Goal: Information Seeking & Learning: Understand process/instructions

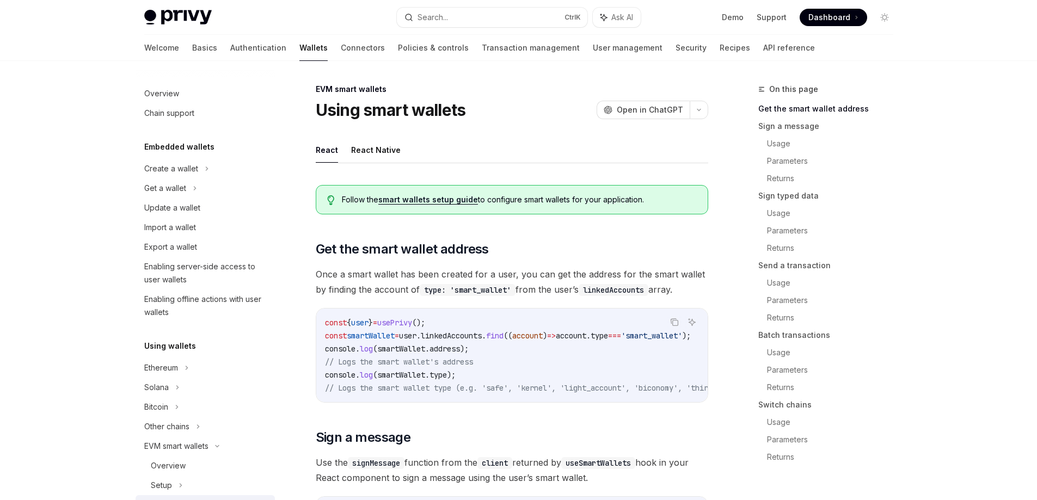
type textarea "*"
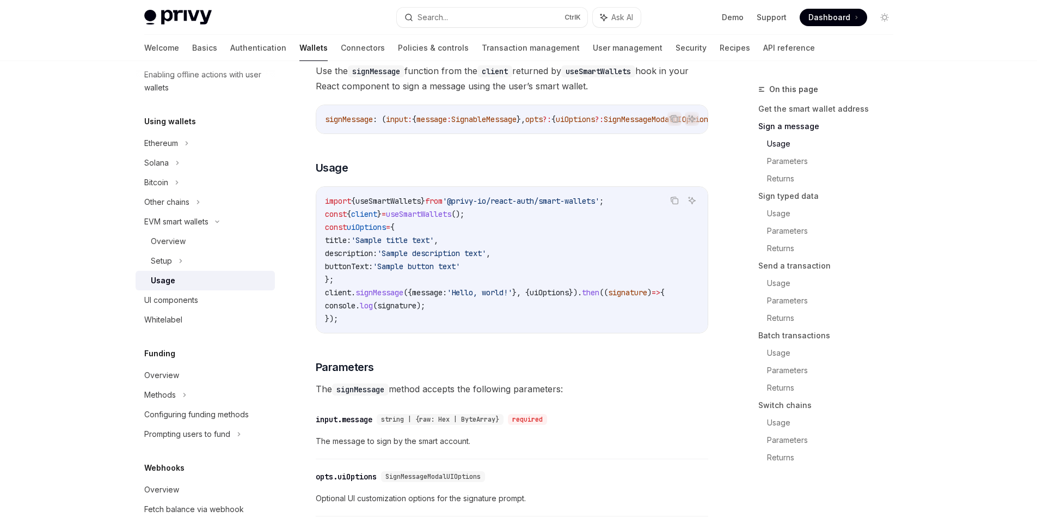
scroll to position [490, 0]
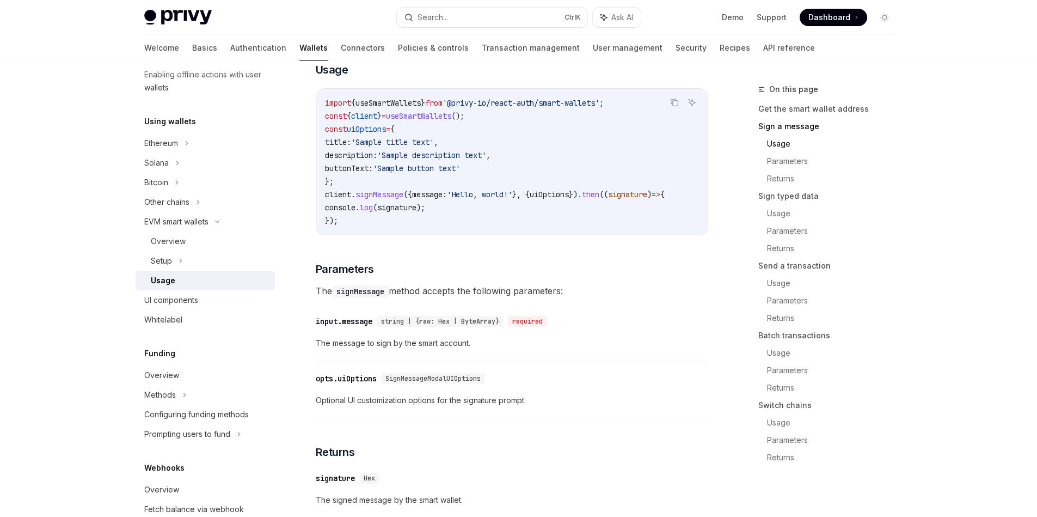
drag, startPoint x: 569, startPoint y: 253, endPoint x: 528, endPoint y: 259, distance: 41.8
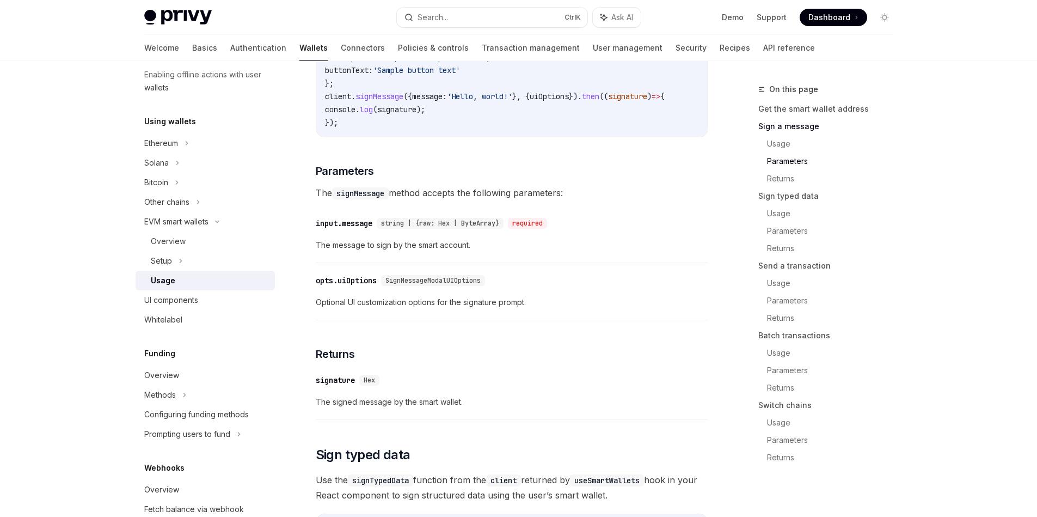
scroll to position [686, 0]
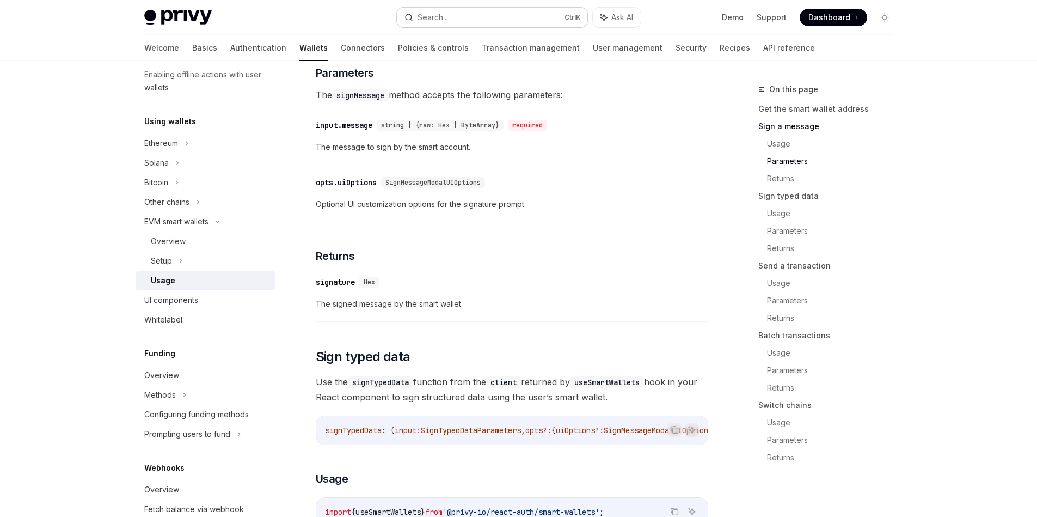
click at [483, 21] on button "Search... Ctrl K" at bounding box center [492, 18] width 191 height 20
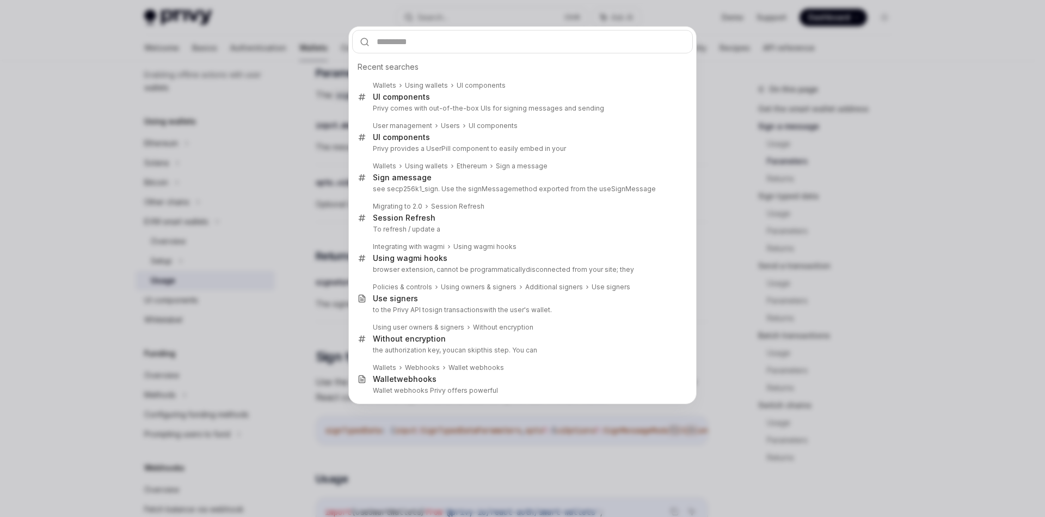
click at [495, 48] on input "text" at bounding box center [522, 41] width 341 height 23
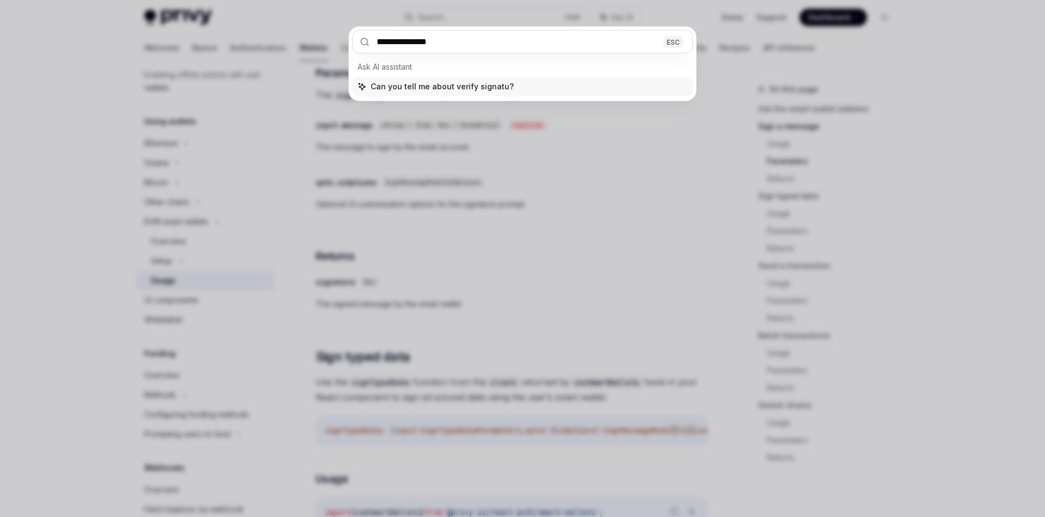
type input "**********"
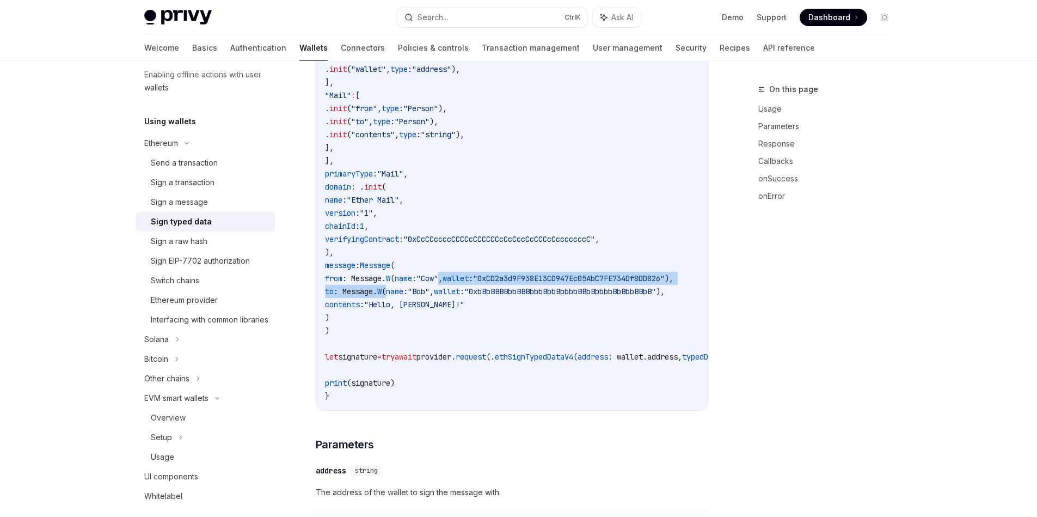
drag, startPoint x: 475, startPoint y: 281, endPoint x: 415, endPoint y: 291, distance: 61.1
click at [415, 291] on code "struct Message : Encodable { struct W : Encodable { let name: String let wallet…" at bounding box center [564, 37] width 479 height 732
click at [467, 314] on code "struct Message : Encodable { struct W : Encodable { let name: String let wallet…" at bounding box center [564, 37] width 479 height 732
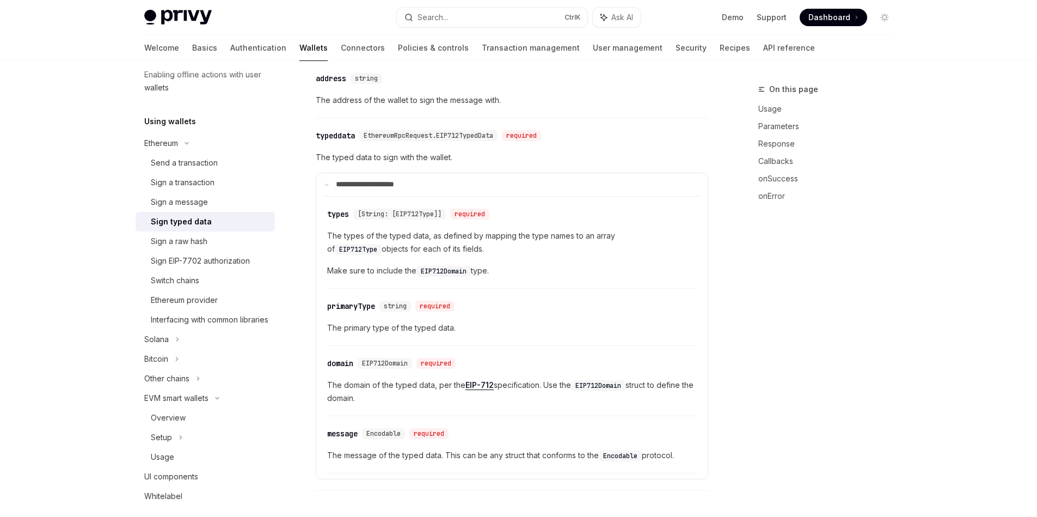
scroll to position [849, 0]
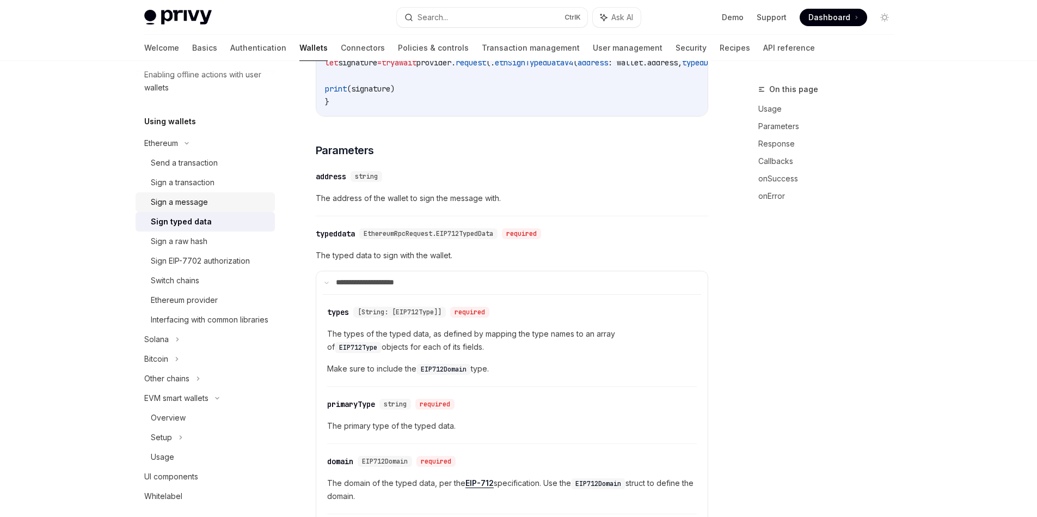
click at [212, 204] on div "Sign a message" at bounding box center [210, 201] width 118 height 13
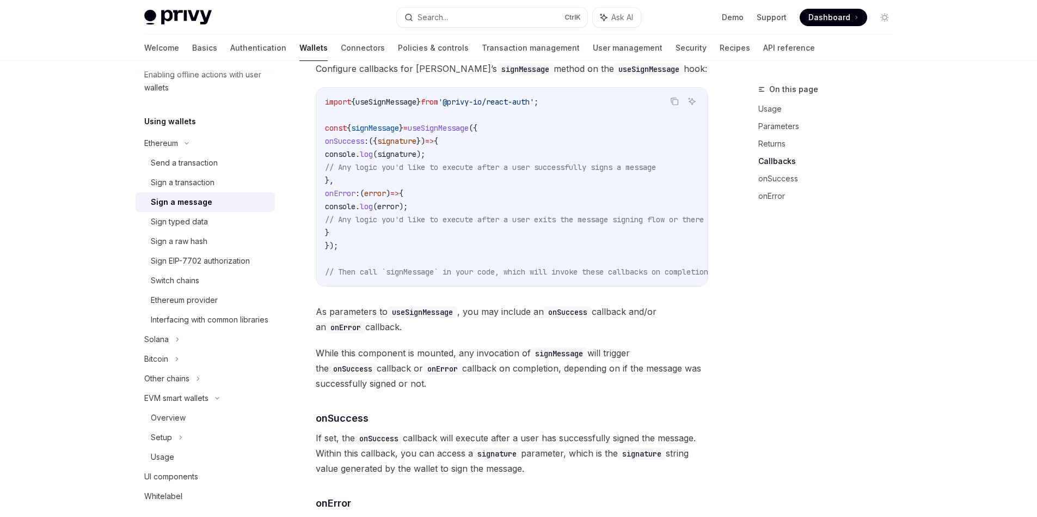
scroll to position [1233, 0]
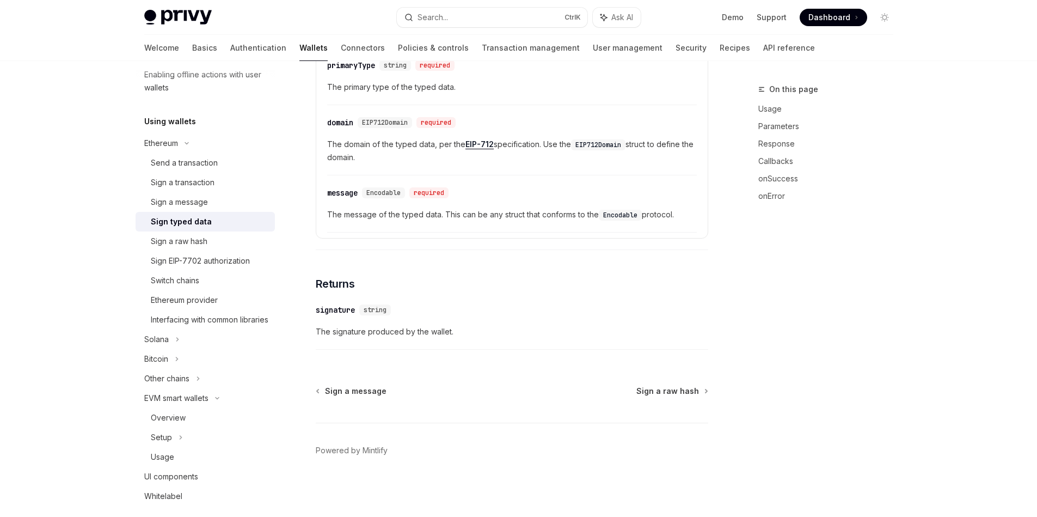
scroll to position [65, 0]
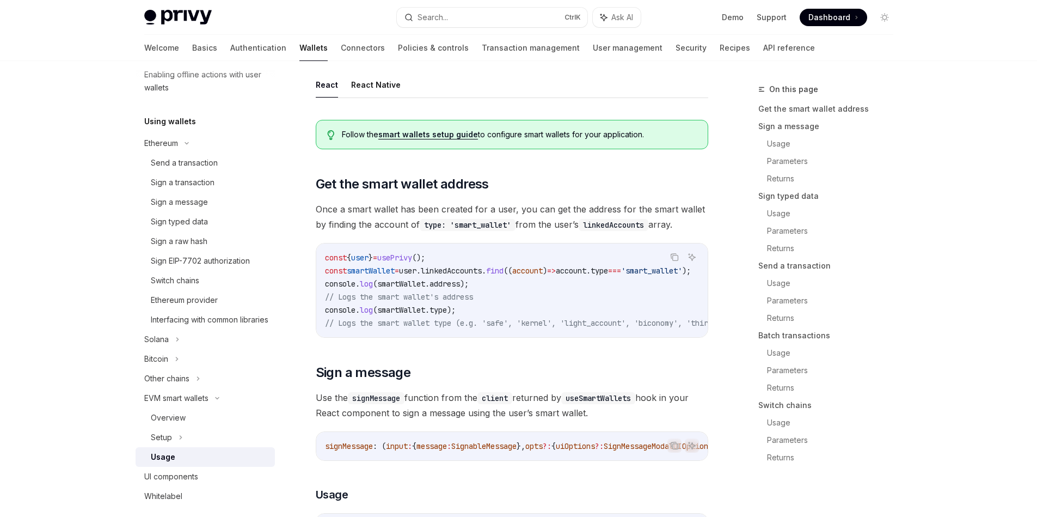
scroll to position [686, 0]
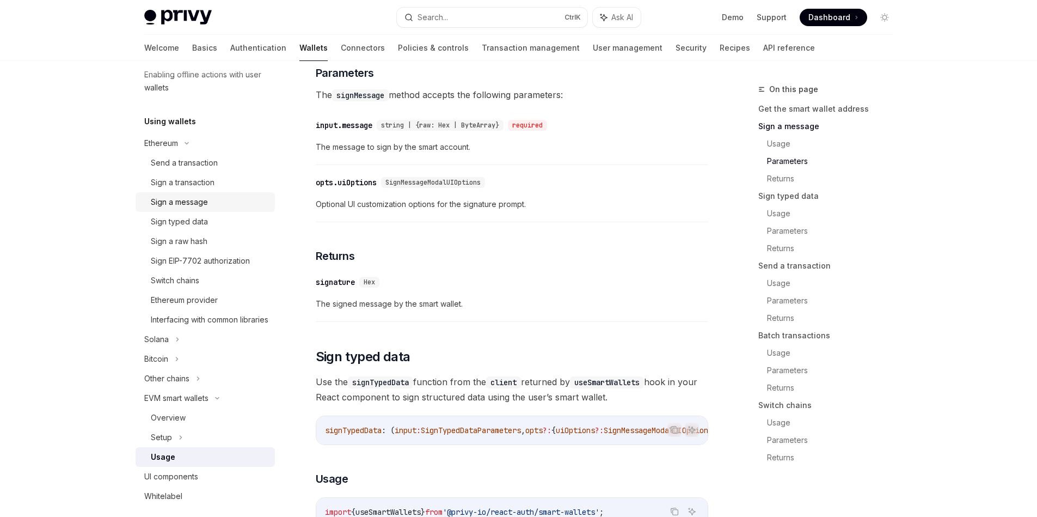
click at [217, 203] on div "Sign a message" at bounding box center [210, 201] width 118 height 13
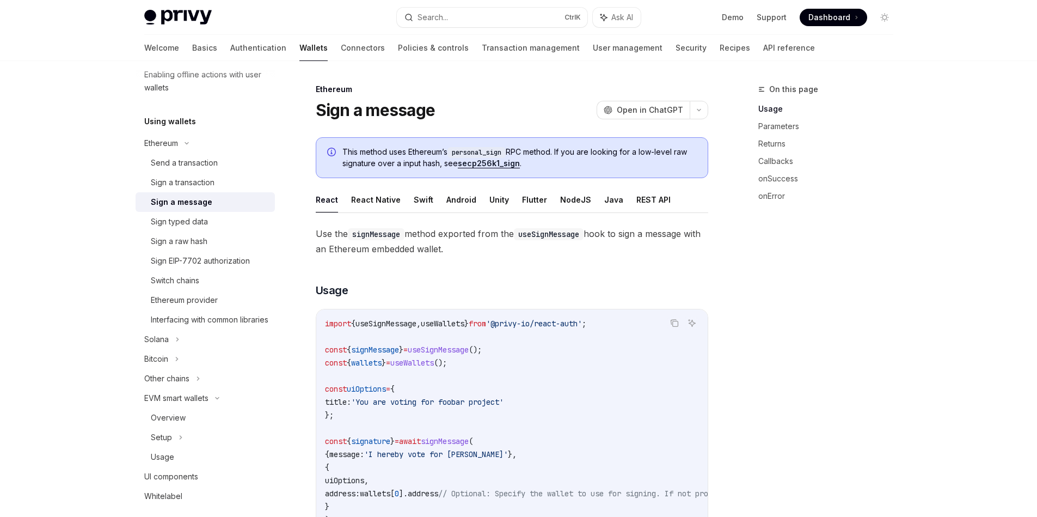
click at [489, 153] on code "personal_sign" at bounding box center [476, 152] width 58 height 11
click at [530, 151] on span "This method uses Ethereum’s personal_sign RPC method. If you are looking for a …" at bounding box center [519, 157] width 354 height 22
click at [525, 170] on div "This method uses Ethereum’s personal_sign RPC method. If you are looking for a …" at bounding box center [512, 157] width 392 height 41
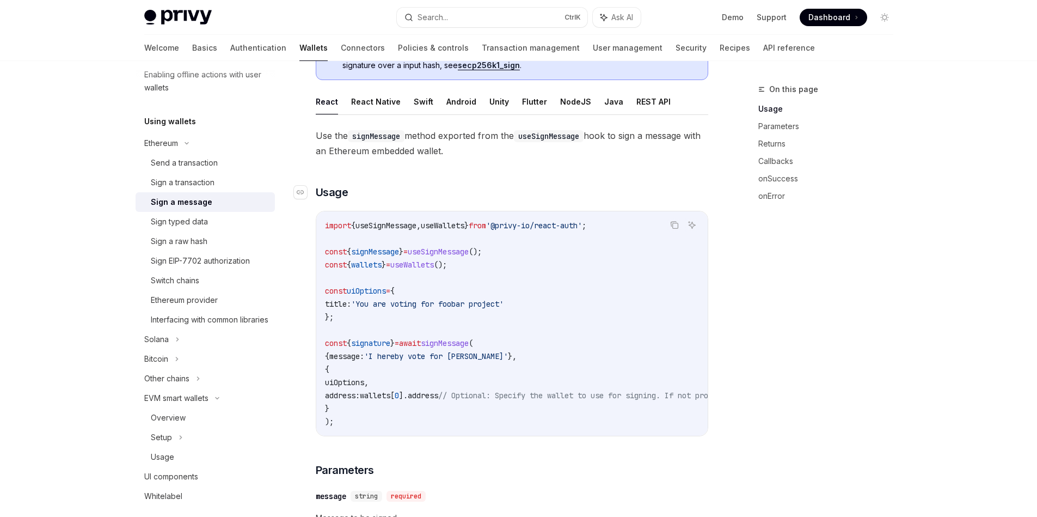
scroll to position [196, 0]
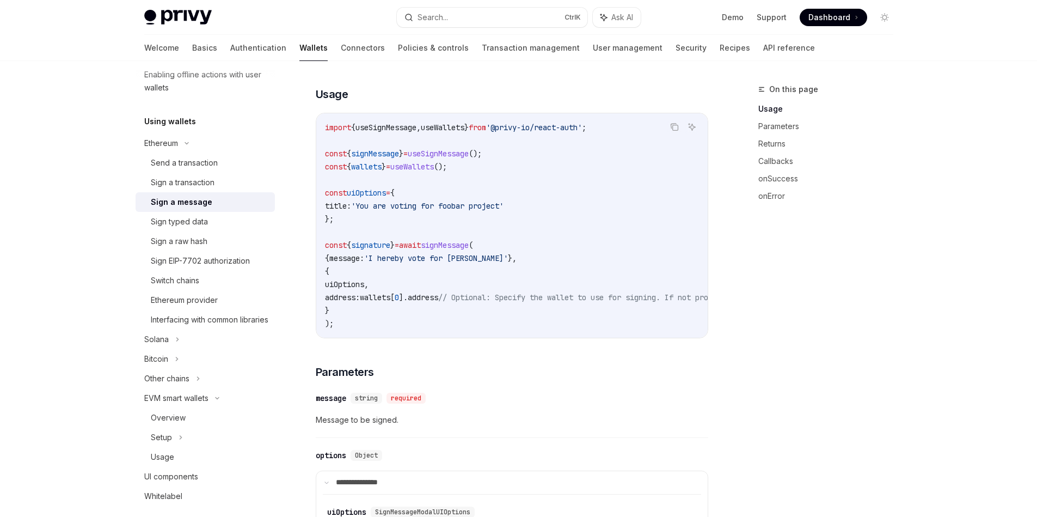
click at [412, 292] on code "import { useSignMessage , useWallets } from '@privy-io/react-auth' ; const { si…" at bounding box center [610, 225] width 570 height 209
drag, startPoint x: 412, startPoint y: 292, endPoint x: 438, endPoint y: 295, distance: 25.8
click at [438, 295] on code "import { useSignMessage , useWallets } from '@privy-io/react-auth' ; const { si…" at bounding box center [610, 225] width 570 height 209
click at [406, 325] on code "import { useSignMessage , useWallets } from '@privy-io/react-auth' ; const { si…" at bounding box center [610, 225] width 570 height 209
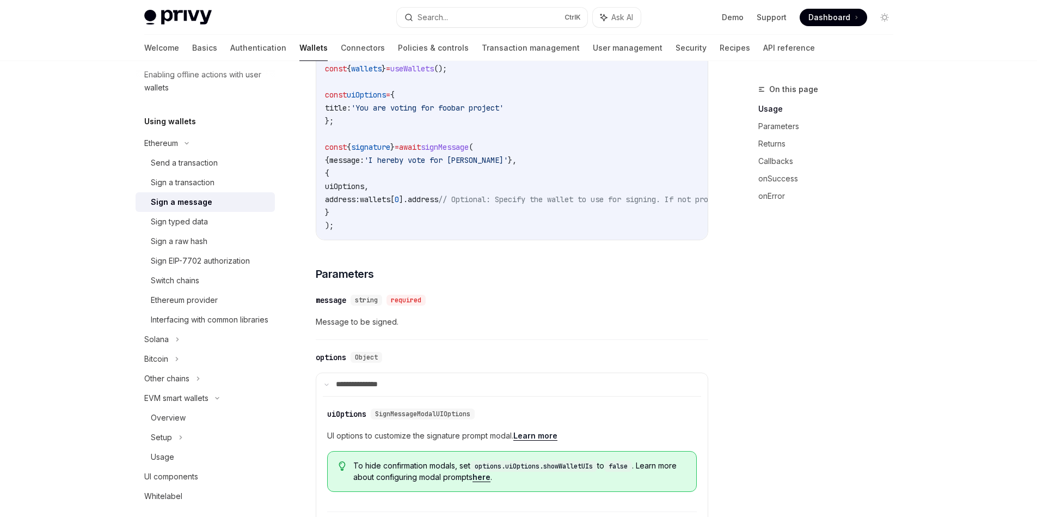
click at [383, 143] on span "signature" at bounding box center [370, 147] width 39 height 10
click at [384, 150] on span "signature" at bounding box center [370, 147] width 39 height 10
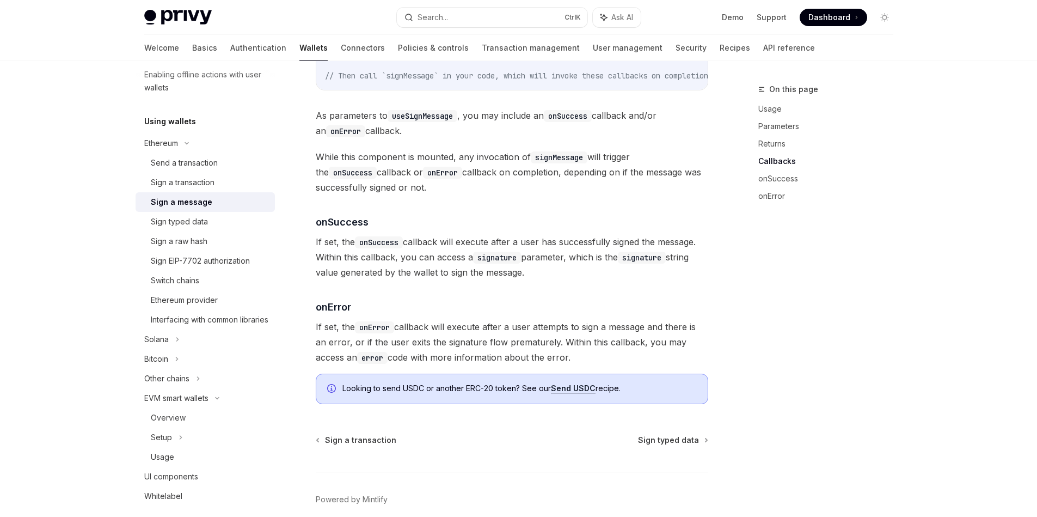
scroll to position [1233, 0]
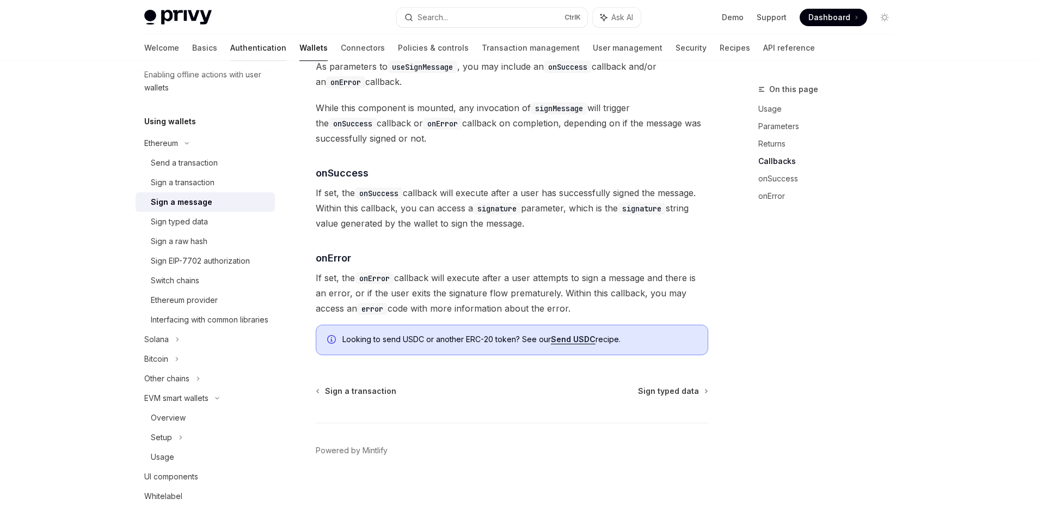
click at [230, 50] on link "Authentication" at bounding box center [258, 48] width 56 height 26
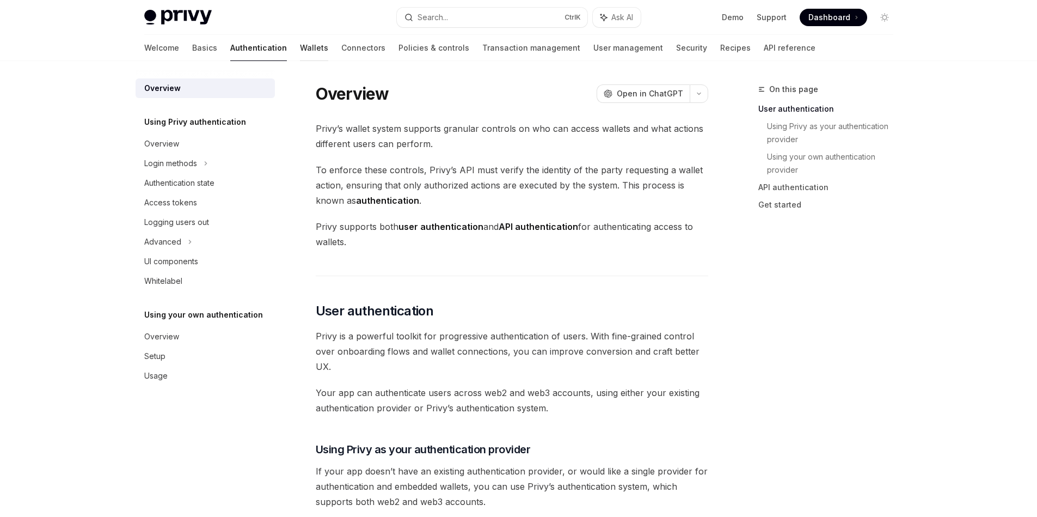
click at [300, 47] on link "Wallets" at bounding box center [314, 48] width 28 height 26
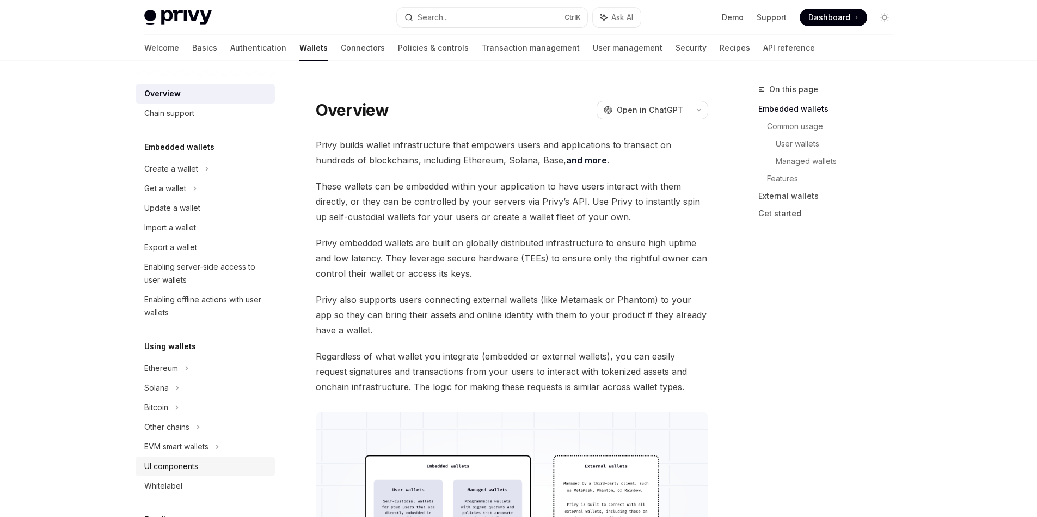
scroll to position [196, 0]
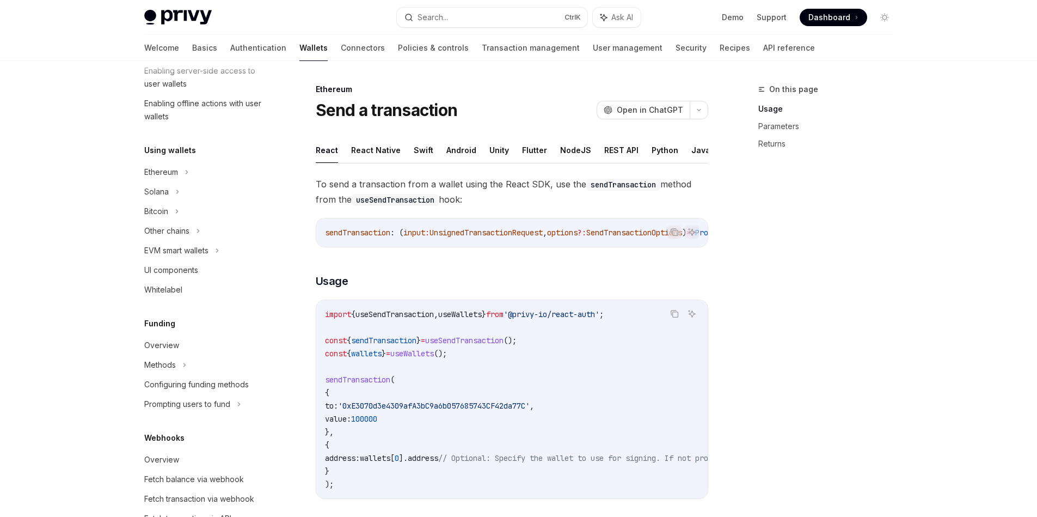
scroll to position [392, 0]
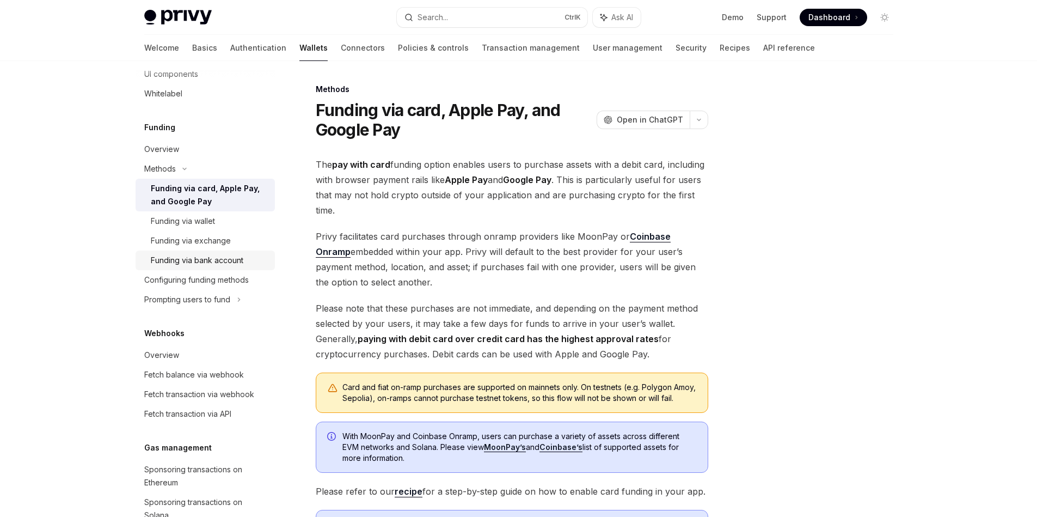
click at [220, 265] on div "Funding via bank account" at bounding box center [197, 260] width 93 height 13
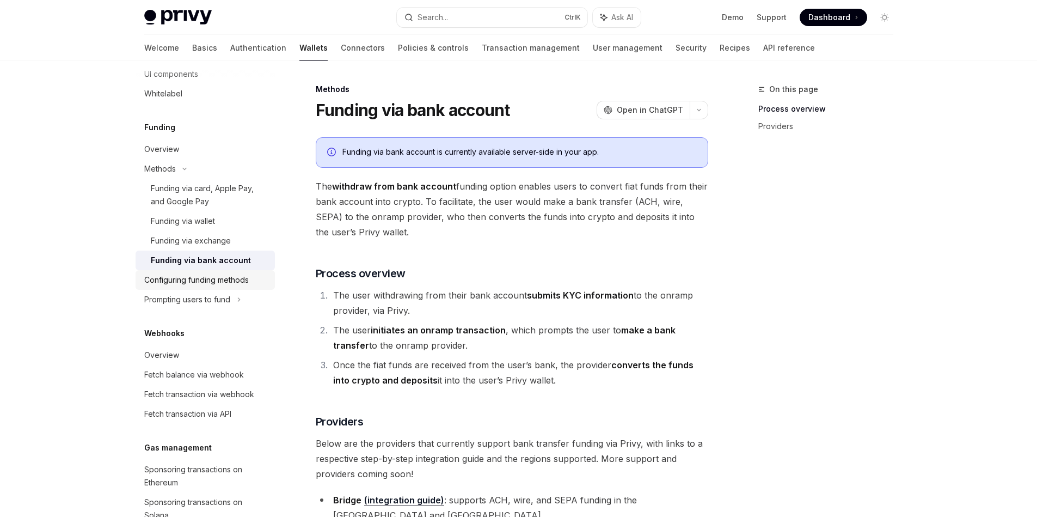
click at [222, 282] on div "Configuring funding methods" at bounding box center [196, 279] width 105 height 13
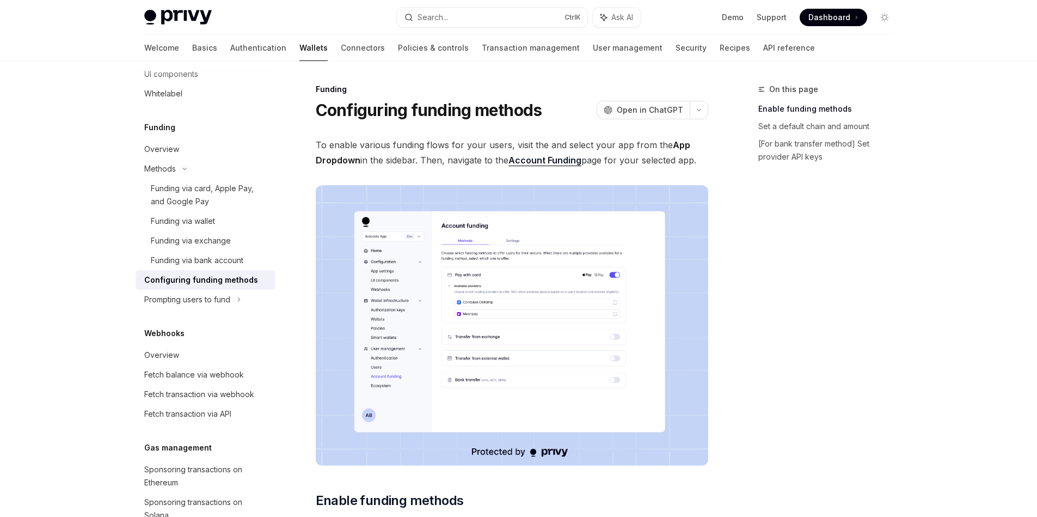
scroll to position [98, 0]
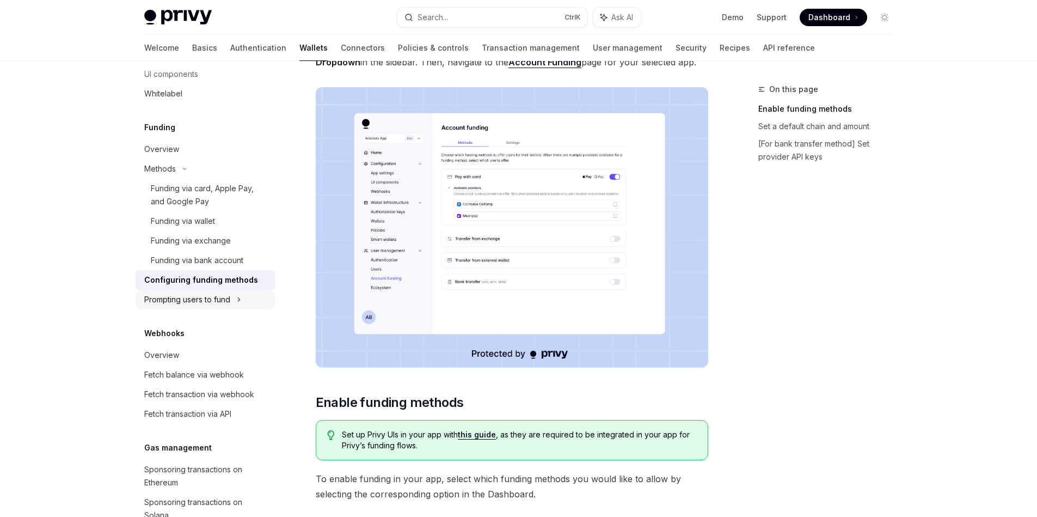
click at [189, 41] on div "Prompting users to fund" at bounding box center [166, 34] width 45 height 13
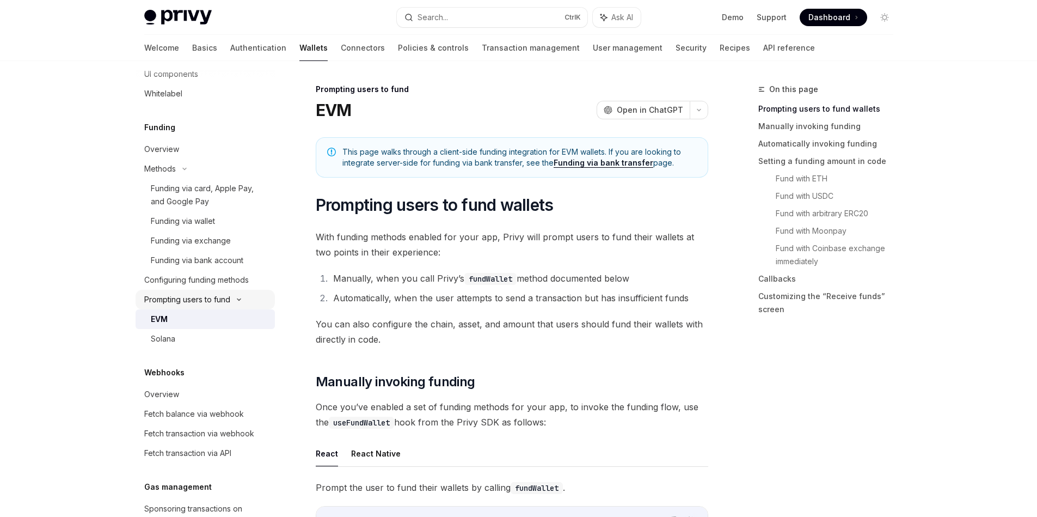
click at [189, 41] on div "Prompting users to fund" at bounding box center [166, 34] width 45 height 13
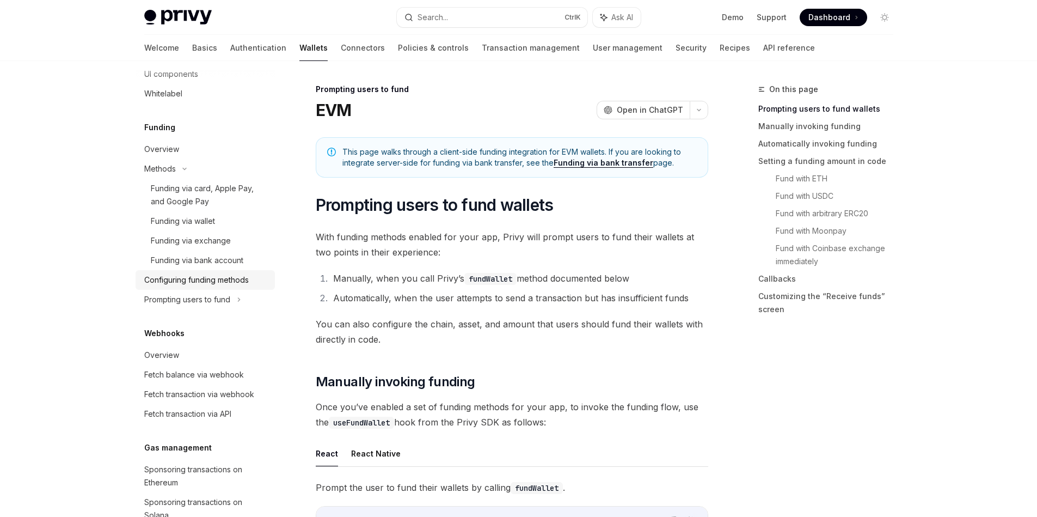
click at [212, 282] on div "Configuring funding methods" at bounding box center [196, 279] width 105 height 13
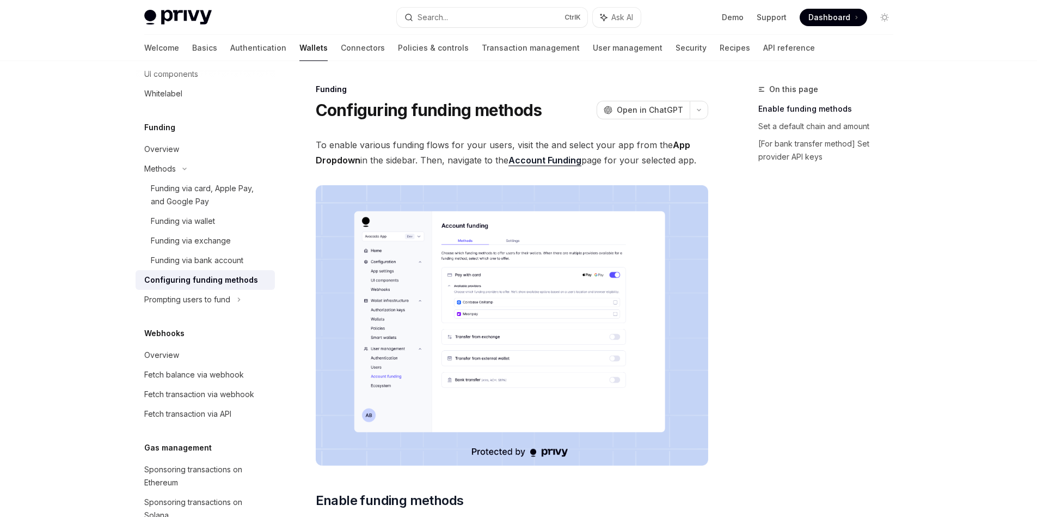
click at [435, 155] on span "To enable various funding flows for your users, visit the and select your app f…" at bounding box center [512, 152] width 392 height 30
click at [435, 154] on span "To enable various funding flows for your users, visit the and select your app f…" at bounding box center [512, 152] width 392 height 30
drag, startPoint x: 435, startPoint y: 153, endPoint x: 684, endPoint y: 166, distance: 249.1
click at [684, 166] on span "To enable various funding flows for your users, visit the and select your app f…" at bounding box center [512, 152] width 392 height 30
click at [593, 285] on img at bounding box center [512, 325] width 392 height 280
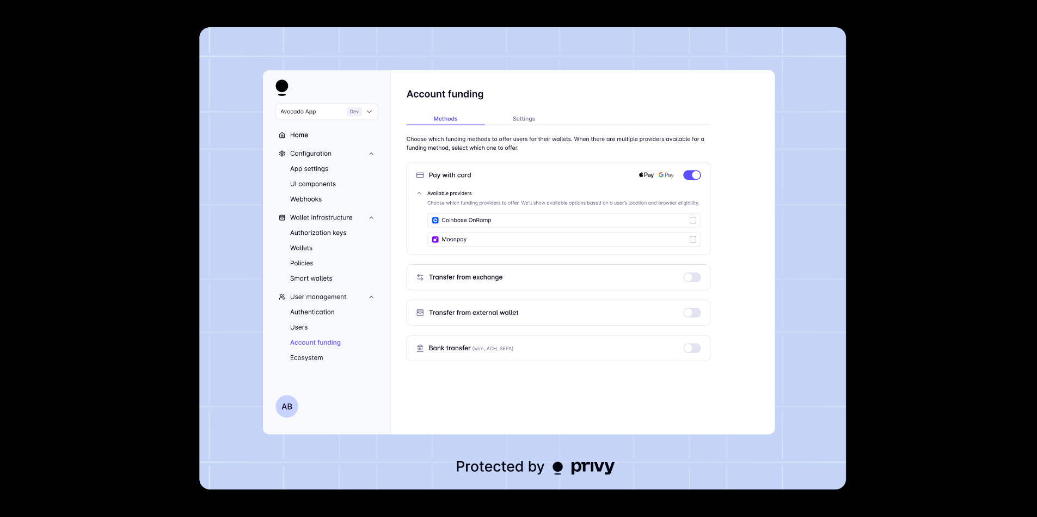
click at [873, 150] on div at bounding box center [518, 258] width 1037 height 517
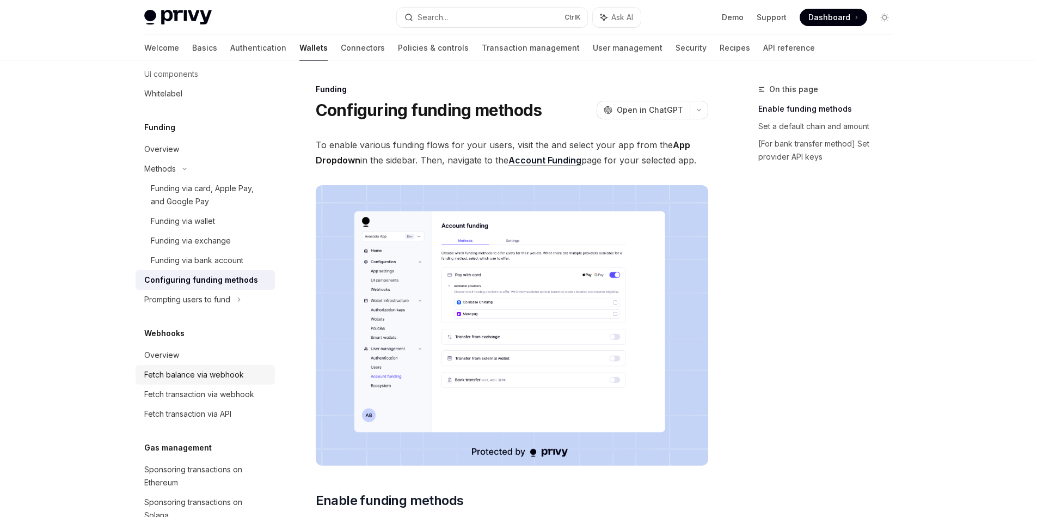
scroll to position [517, 0]
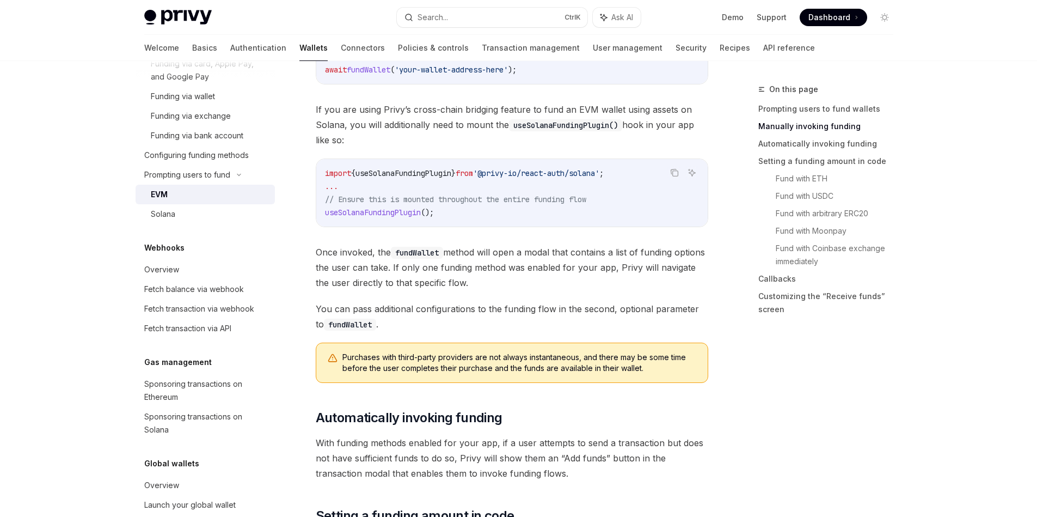
scroll to position [686, 0]
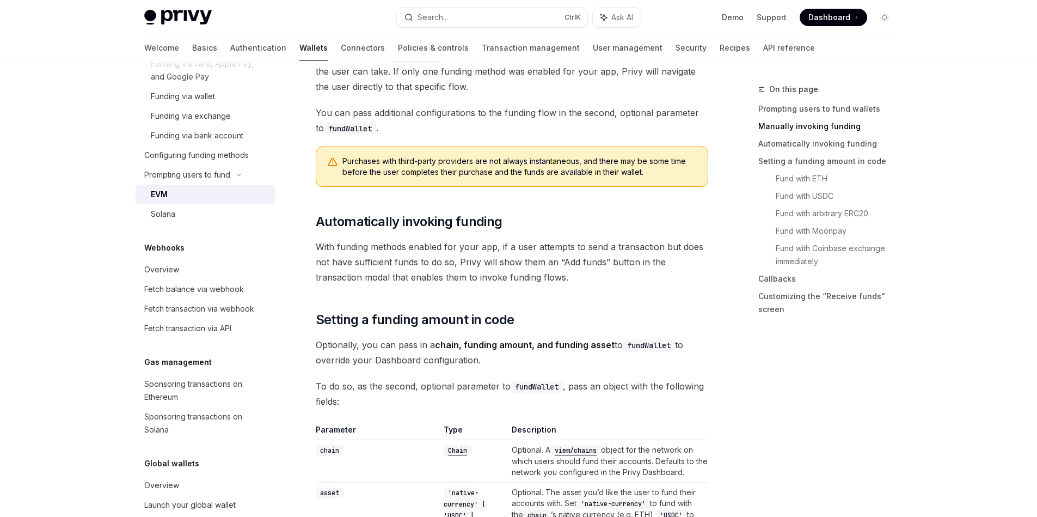
click at [345, 159] on span "Purchases with third-party providers are not always instantaneous, and there ma…" at bounding box center [519, 167] width 354 height 22
drag, startPoint x: 345, startPoint y: 159, endPoint x: 573, endPoint y: 164, distance: 228.1
click at [573, 164] on span "Purchases with third-party providers are not always instantaneous, and there ma…" at bounding box center [519, 167] width 354 height 22
click at [566, 166] on div at bounding box center [566, 166] width 0 height 0
click at [590, 160] on span "Purchases with third-party providers are not always instantaneous, and there ma…" at bounding box center [519, 167] width 354 height 22
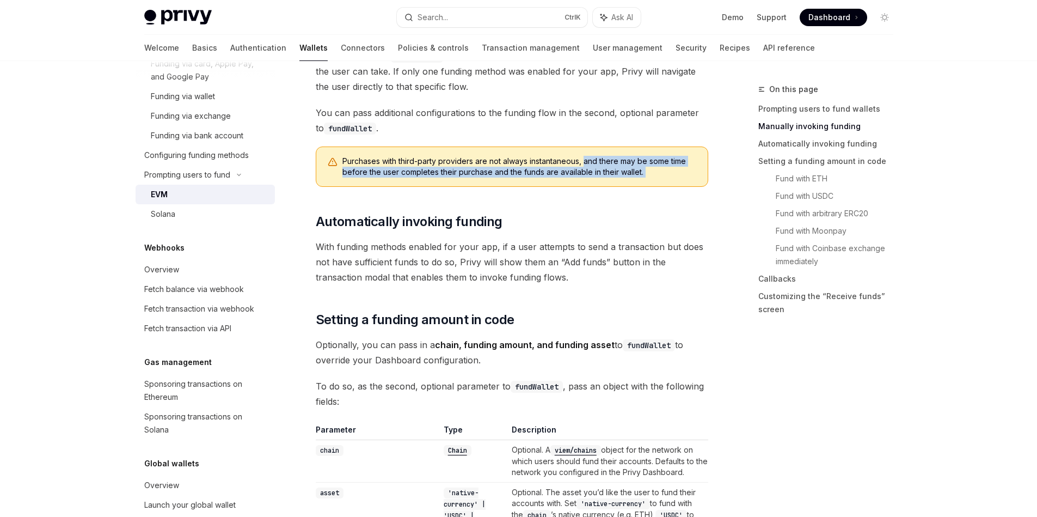
drag, startPoint x: 590, startPoint y: 160, endPoint x: 627, endPoint y: 181, distance: 42.4
click at [627, 181] on div "Purchases with third-party providers are not always instantaneous, and there ma…" at bounding box center [512, 166] width 392 height 40
click at [620, 177] on div at bounding box center [620, 177] width 0 height 0
click at [654, 175] on span "Purchases with third-party providers are not always instantaneous, and there ma…" at bounding box center [519, 167] width 354 height 22
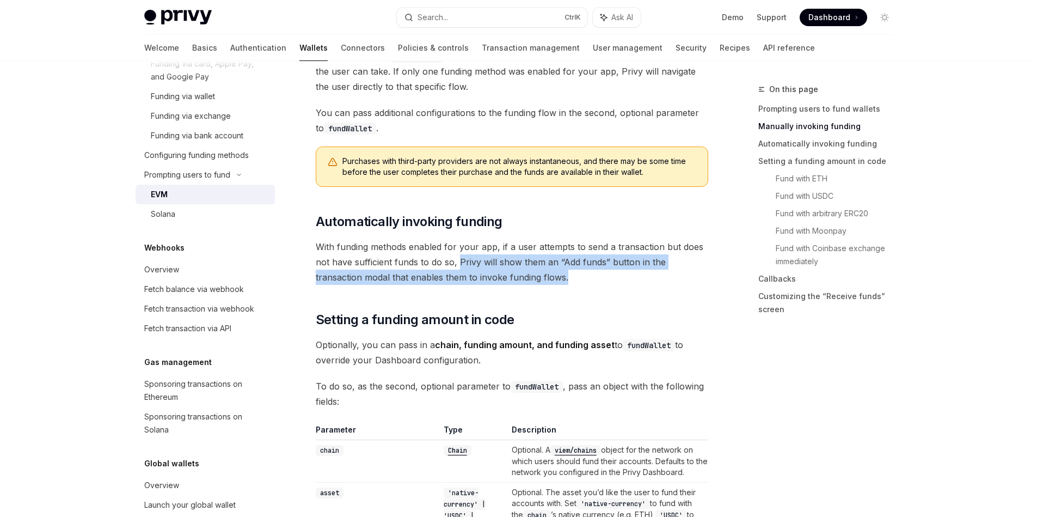
drag, startPoint x: 572, startPoint y: 273, endPoint x: 457, endPoint y: 259, distance: 115.2
click at [457, 259] on span "With funding methods enabled for your app, if a user attempts to send a transac…" at bounding box center [512, 262] width 392 height 46
click at [418, 272] on span "With funding methods enabled for your app, if a user attempts to send a transac…" at bounding box center [512, 262] width 392 height 46
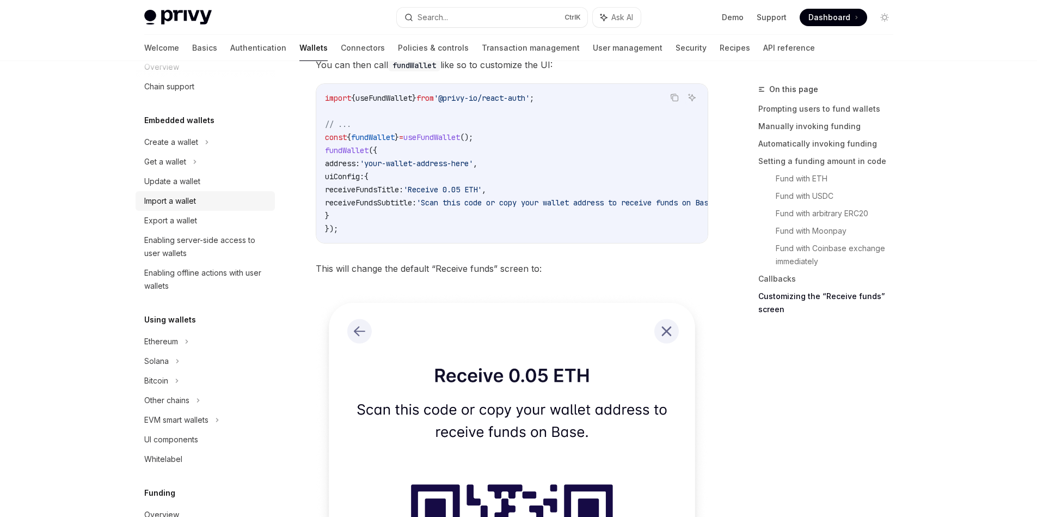
scroll to position [0, 0]
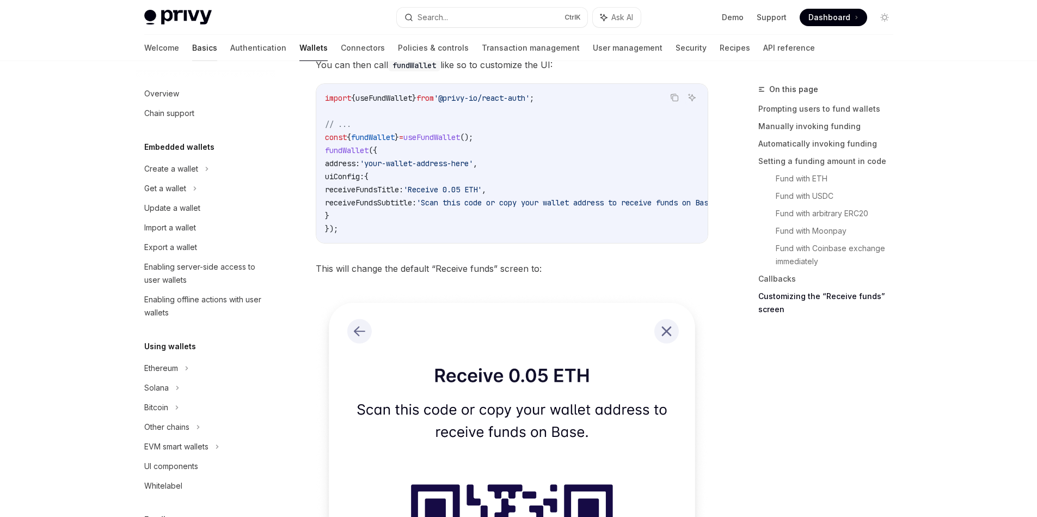
click at [192, 48] on link "Basics" at bounding box center [204, 48] width 25 height 26
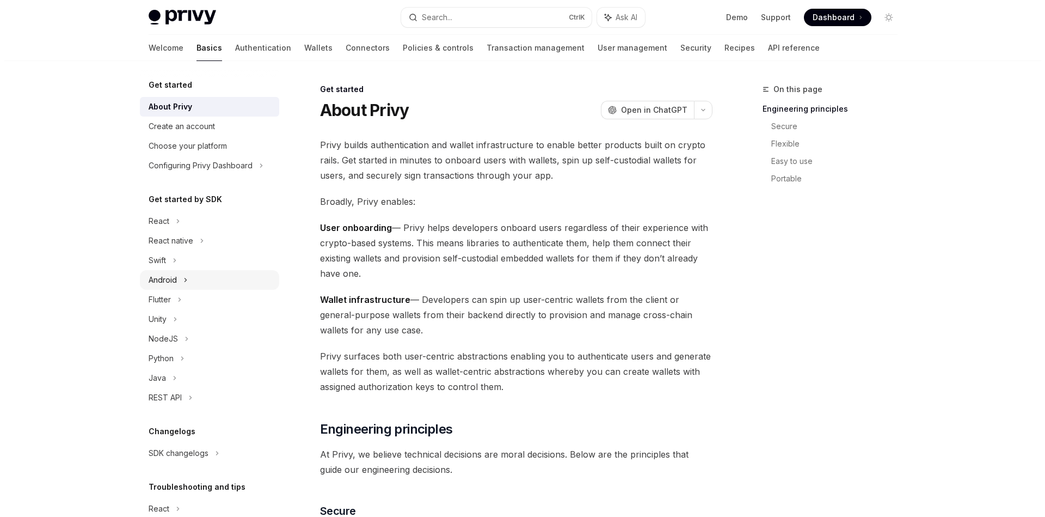
scroll to position [63, 0]
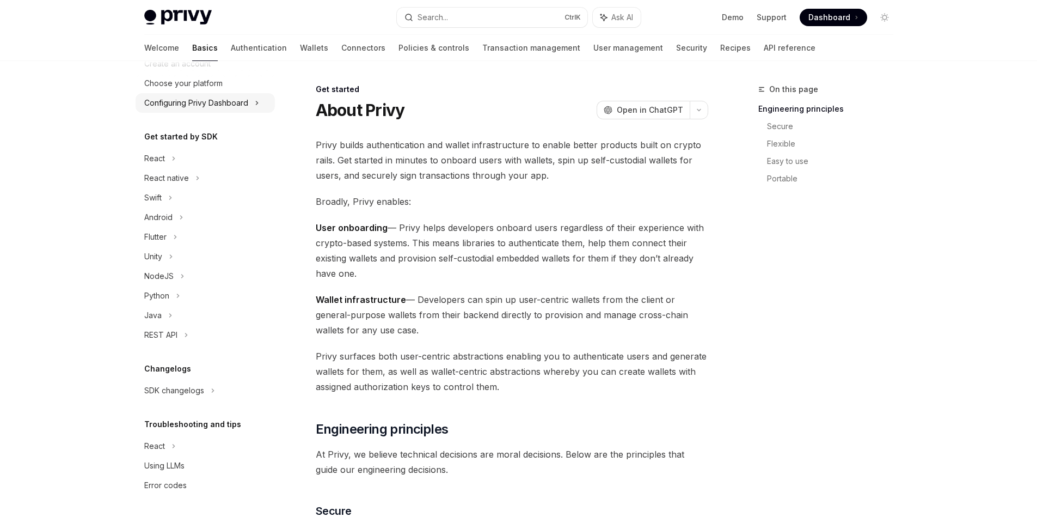
click at [235, 103] on div "Configuring Privy Dashboard" at bounding box center [196, 102] width 104 height 13
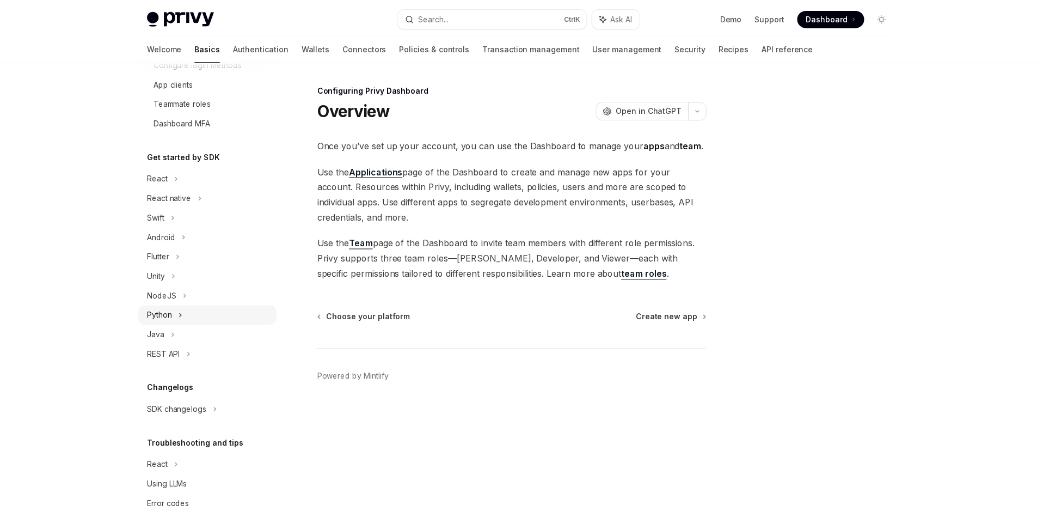
scroll to position [180, 0]
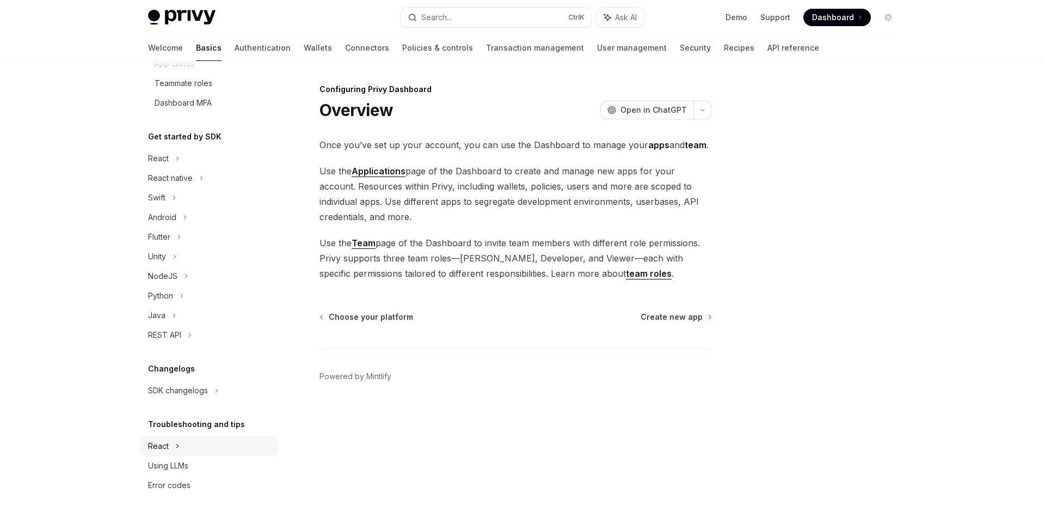
click at [206, 168] on div "React" at bounding box center [208, 159] width 139 height 20
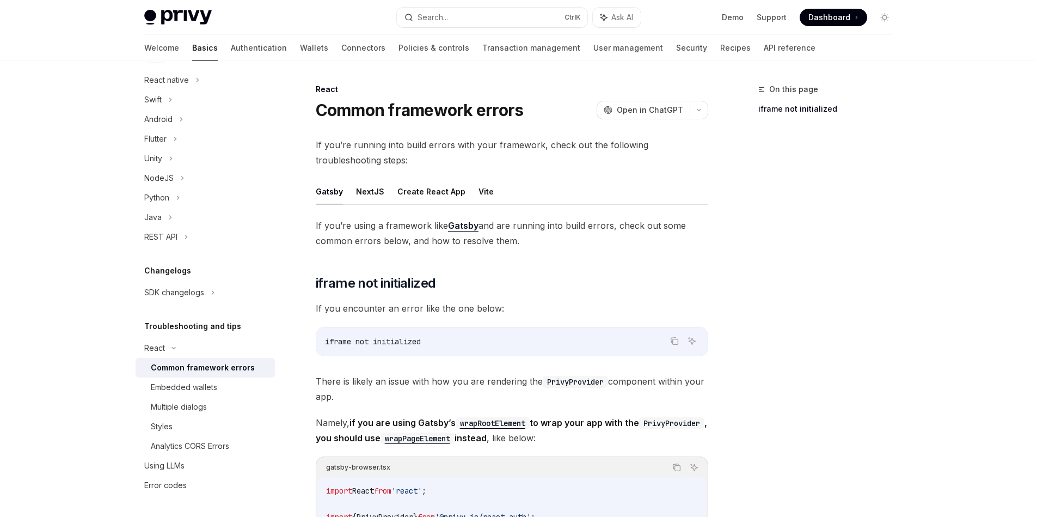
scroll to position [98, 0]
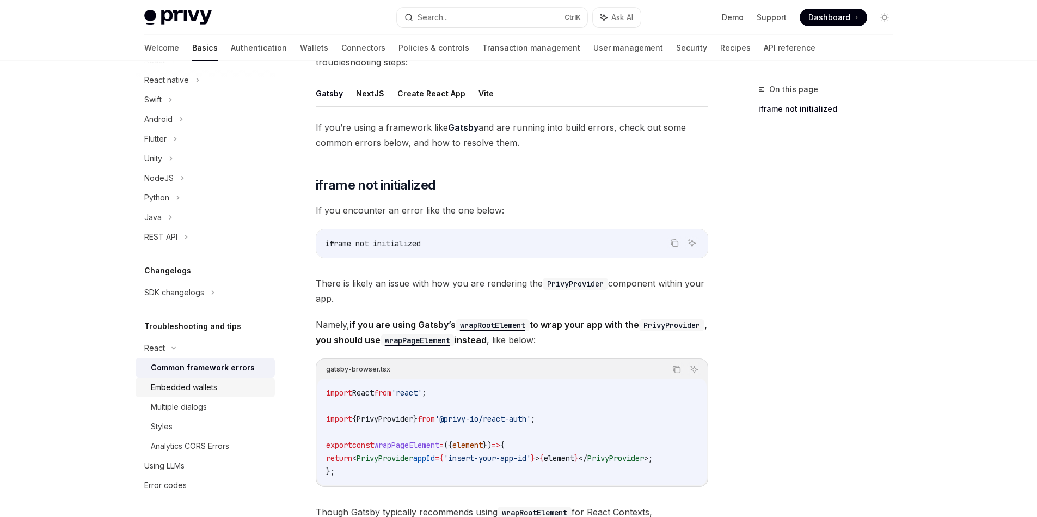
click at [202, 386] on div "Embedded wallets" at bounding box center [184, 386] width 66 height 13
type textarea "*"
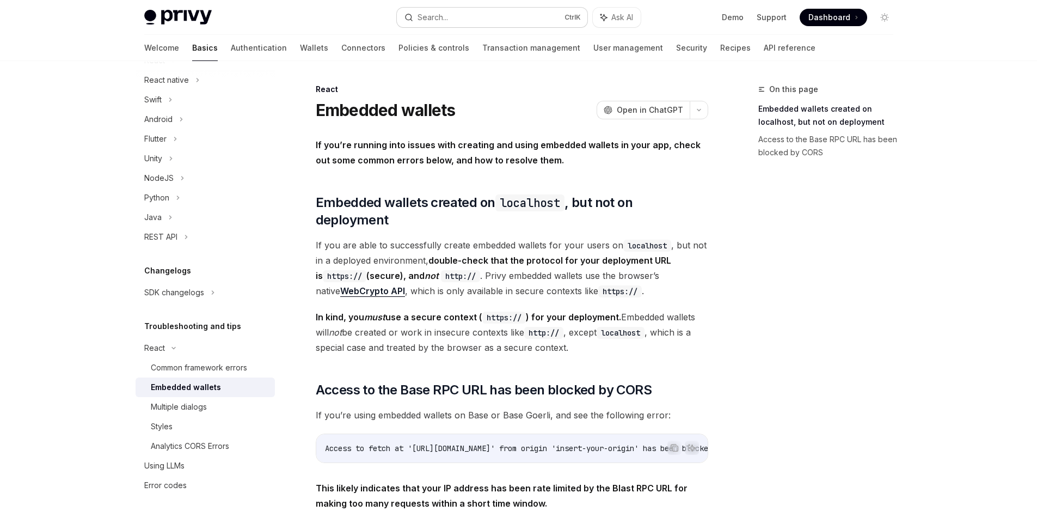
click at [528, 20] on button "Search... Ctrl K" at bounding box center [492, 18] width 191 height 20
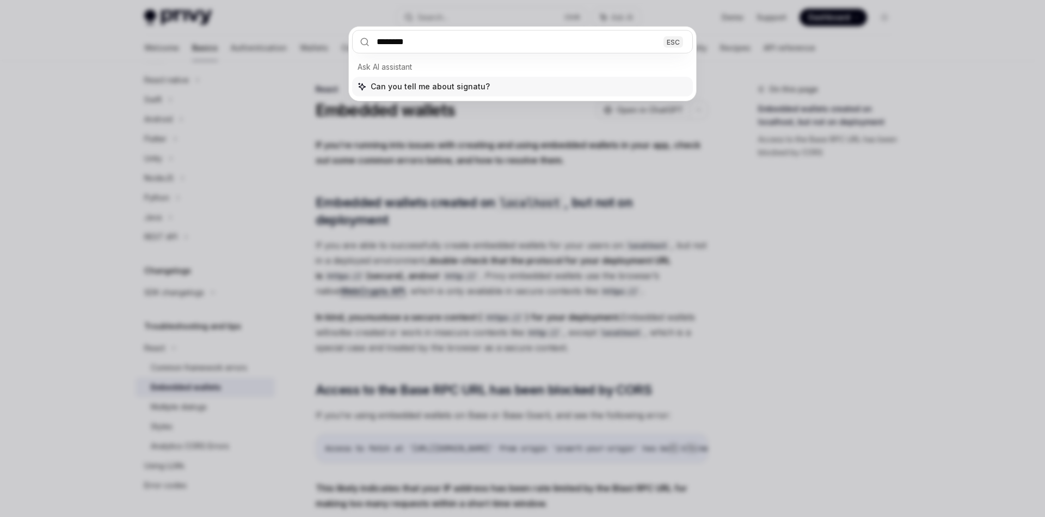
type input "*********"
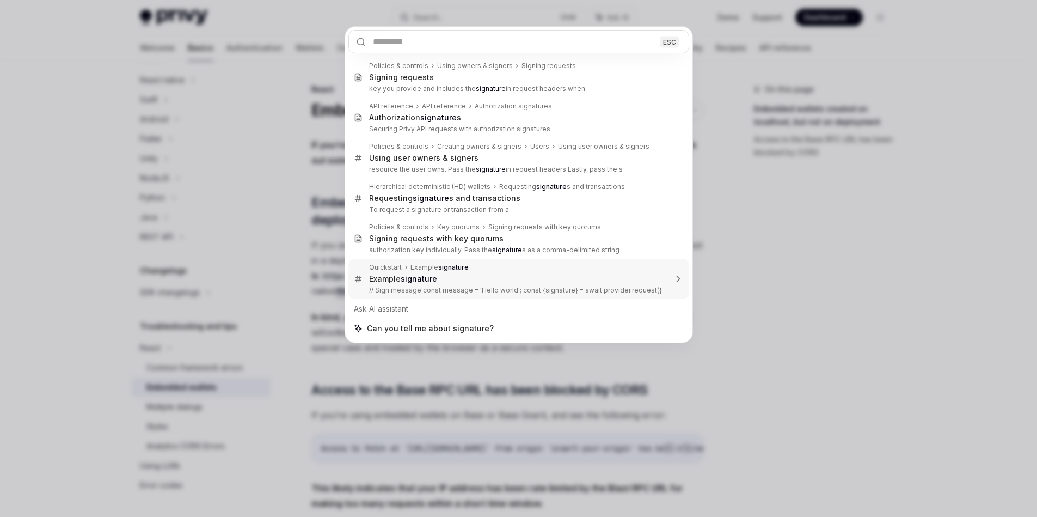
type textarea "*"
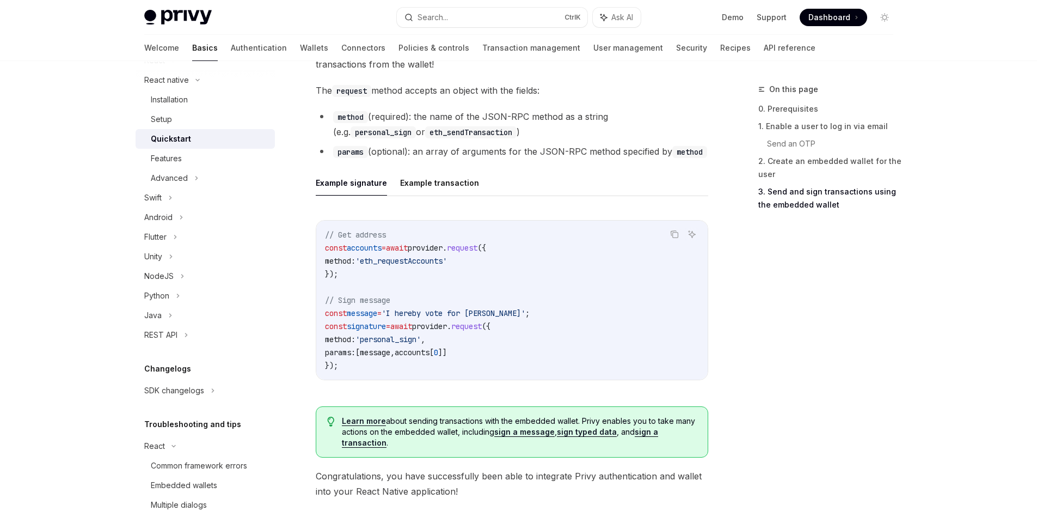
scroll to position [1568, 0]
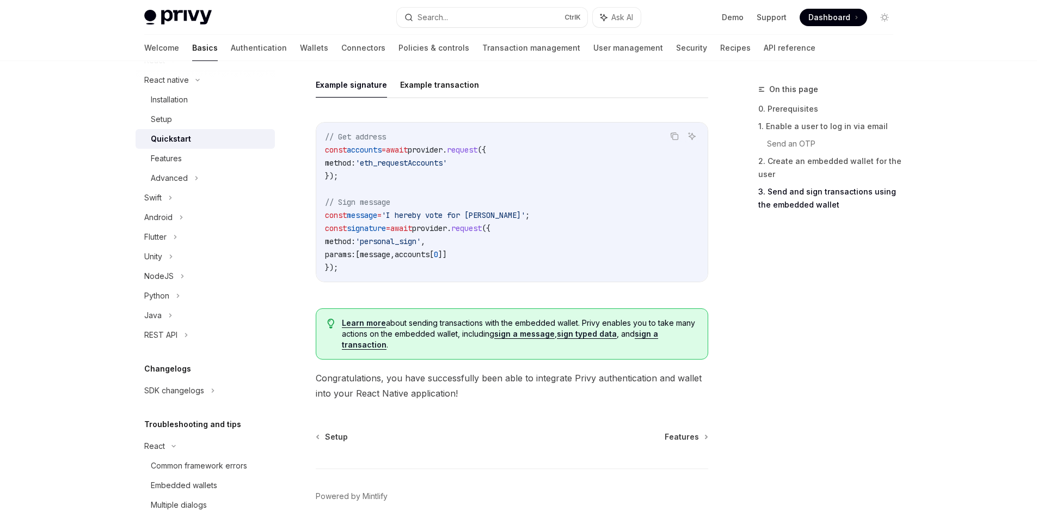
click at [428, 162] on span "'eth_requestAccounts'" at bounding box center [400, 163] width 91 height 10
click at [375, 222] on code "// Get address const accounts = await provider . request ({ method: 'eth_reques…" at bounding box center [512, 202] width 374 height 144
click at [450, 235] on code "// Get address const accounts = await provider . request ({ method: 'eth_reques…" at bounding box center [512, 202] width 374 height 144
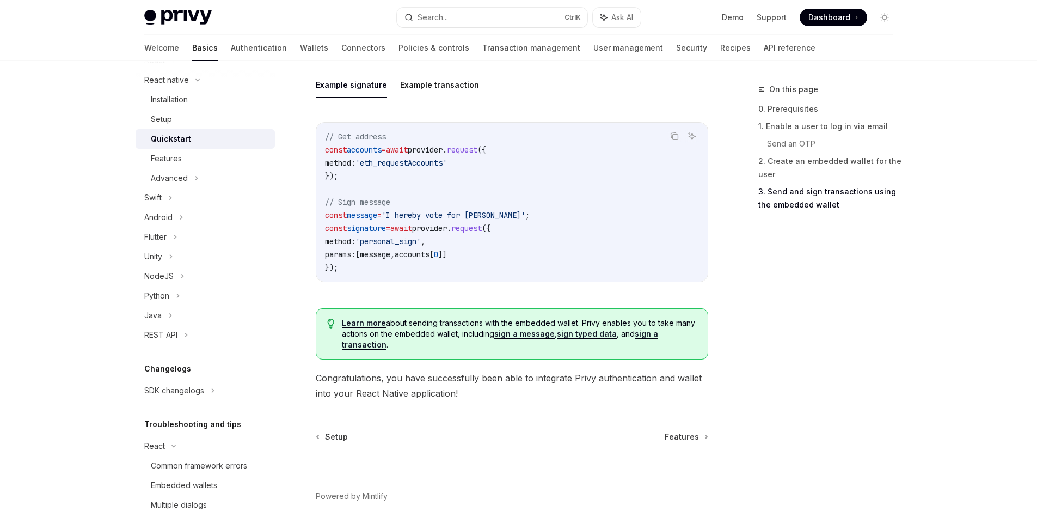
click at [516, 249] on code "// Get address const accounts = await provider . request ({ method: 'eth_reques…" at bounding box center [512, 202] width 374 height 144
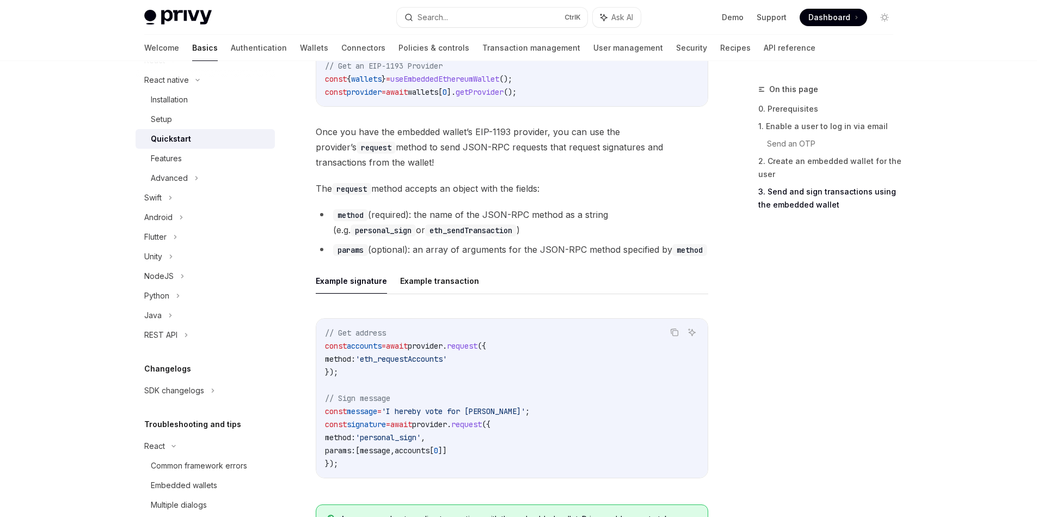
scroll to position [1176, 0]
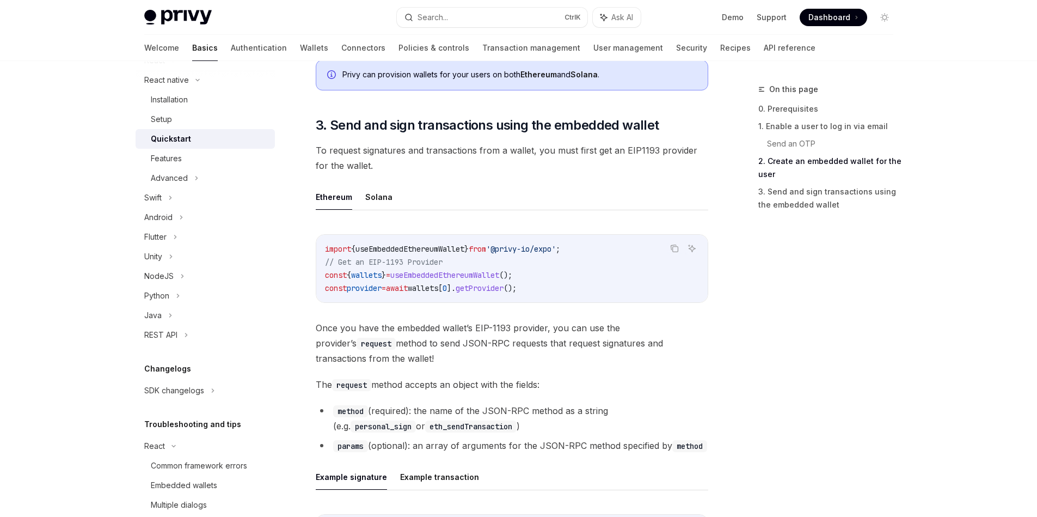
click at [448, 255] on code "import { useEmbeddedEthereumWallet } from '@privy-io/expo' ; // Get an EIP-1193…" at bounding box center [512, 268] width 374 height 52
click at [464, 253] on span "useEmbeddedEthereumWallet" at bounding box center [409, 249] width 109 height 10
click at [431, 244] on span "useEmbeddedEthereumWallet" at bounding box center [409, 249] width 109 height 10
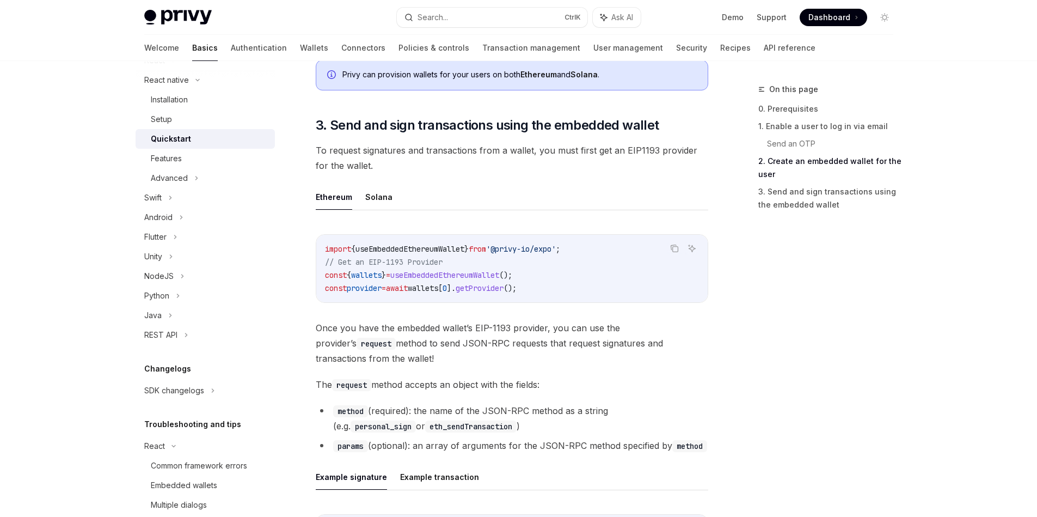
click at [456, 285] on span "]." at bounding box center [451, 288] width 9 height 10
click at [460, 277] on span "useEmbeddedEthereumWallet" at bounding box center [444, 275] width 109 height 10
